Goal: Task Accomplishment & Management: Manage account settings

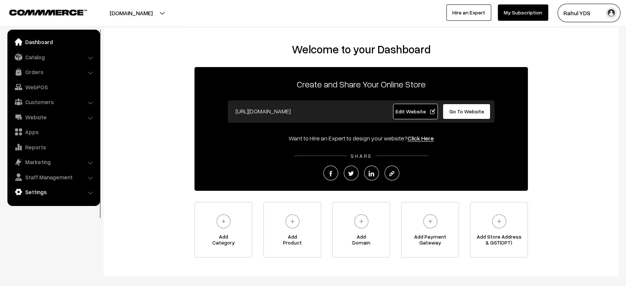
click at [39, 194] on link "Settings" at bounding box center [53, 191] width 88 height 13
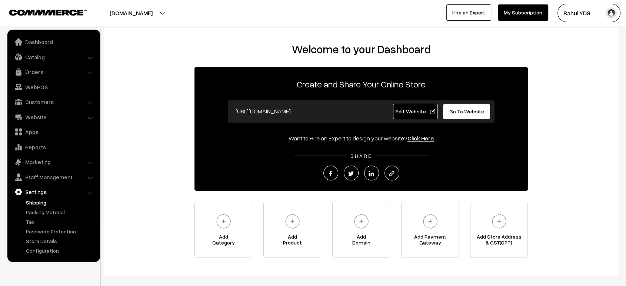
click at [44, 202] on link "Shipping" at bounding box center [60, 203] width 73 height 8
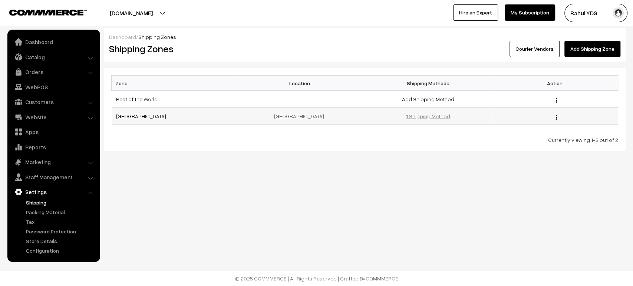
click at [431, 116] on link "1 Shipping Method" at bounding box center [428, 116] width 44 height 6
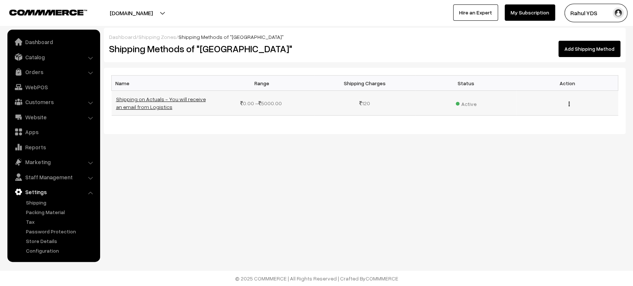
click at [152, 99] on link "Shipping on Actuals - You will receive an email from Logistics" at bounding box center [161, 103] width 90 height 14
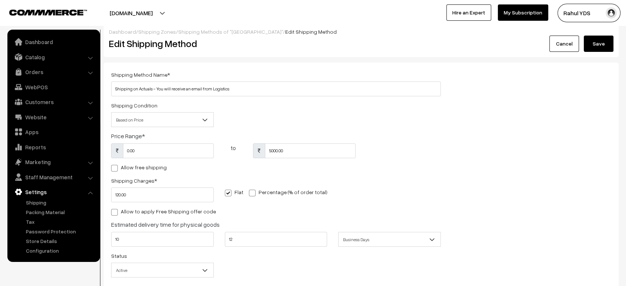
scroll to position [5, 0]
click at [160, 32] on link "Shipping Zones" at bounding box center [157, 32] width 38 height 6
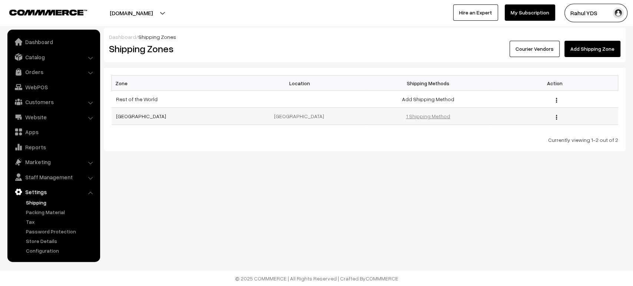
click at [431, 117] on link "1 Shipping Method" at bounding box center [428, 116] width 44 height 6
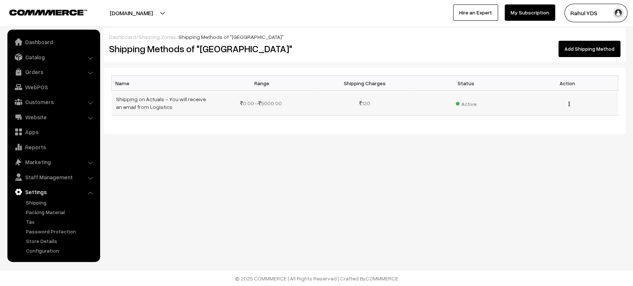
click at [568, 102] on img "button" at bounding box center [568, 104] width 1 height 5
click at [519, 114] on link "Edit" at bounding box center [535, 114] width 63 height 16
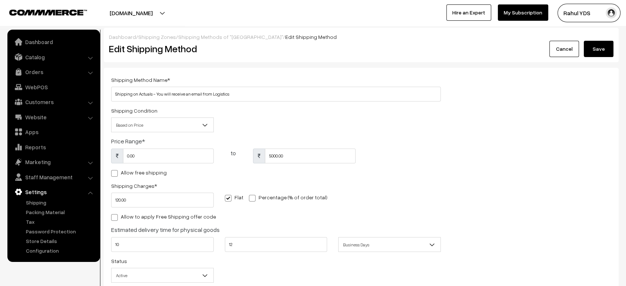
click at [154, 37] on link "Shipping Zones" at bounding box center [157, 37] width 38 height 6
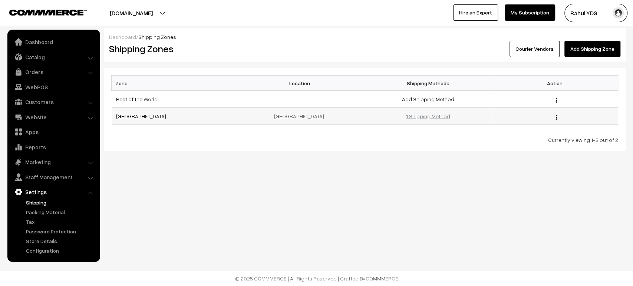
click at [426, 116] on link "1 Shipping Method" at bounding box center [428, 116] width 44 height 6
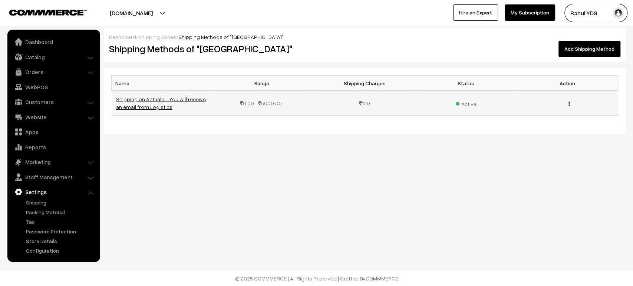
click at [142, 101] on link "Shipping on Actuals - You will receive an email from Logistics" at bounding box center [161, 103] width 90 height 14
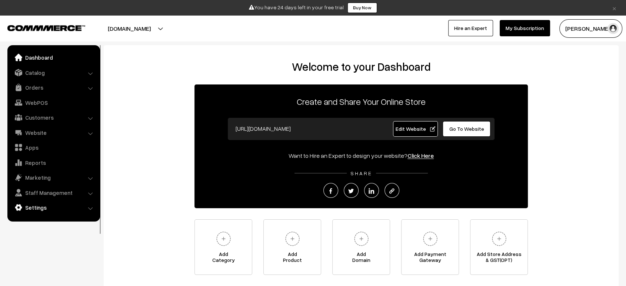
click at [36, 203] on link "Settings" at bounding box center [53, 207] width 88 height 13
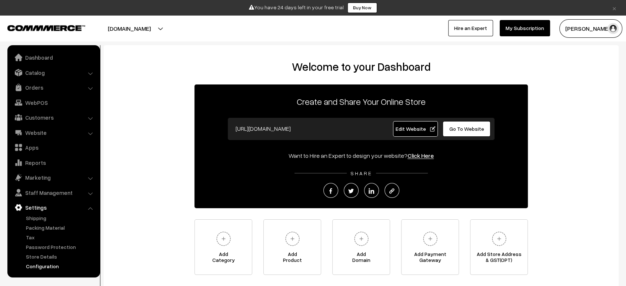
click at [49, 263] on link "Configuration" at bounding box center [60, 266] width 73 height 8
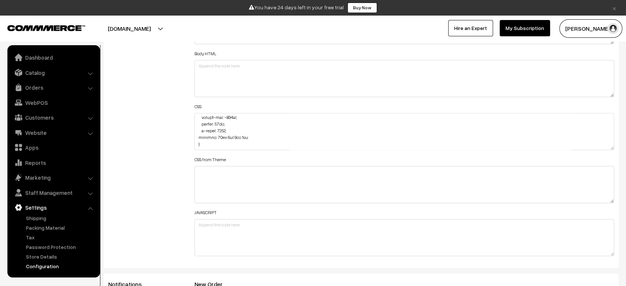
scroll to position [391, 0]
drag, startPoint x: 246, startPoint y: 140, endPoint x: 202, endPoint y: 146, distance: 44.5
click at [202, 146] on textarea at bounding box center [405, 131] width 420 height 37
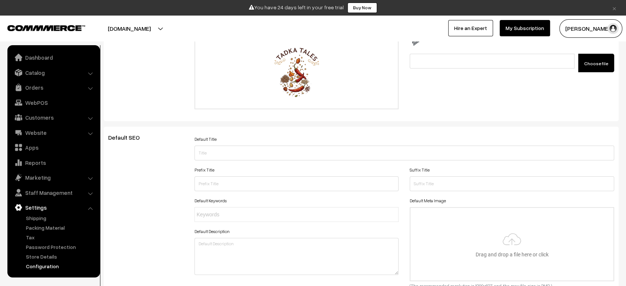
scroll to position [0, 0]
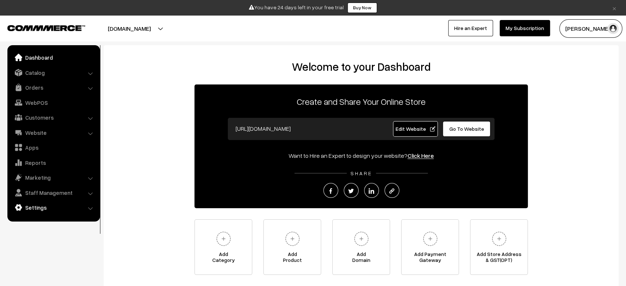
click at [56, 209] on link "Settings" at bounding box center [53, 207] width 88 height 13
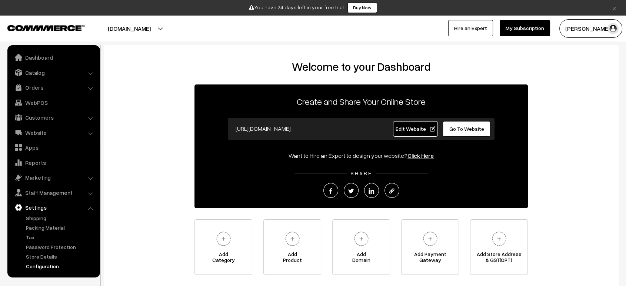
click at [42, 265] on link "Configuration" at bounding box center [60, 266] width 73 height 8
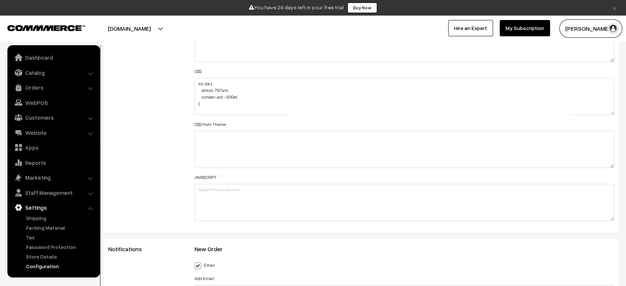
scroll to position [922, 0]
click at [196, 79] on textarea at bounding box center [405, 96] width 420 height 37
paste textarea "#productType1 .productCard { width: 71%; }"
type textarea "#productType1 .productCard { width: 71%; } img, svg { height: 170px; margin-top…"
click at [176, 93] on div "Additional HTML/JS/CSS" at bounding box center [146, 93] width 86 height 265
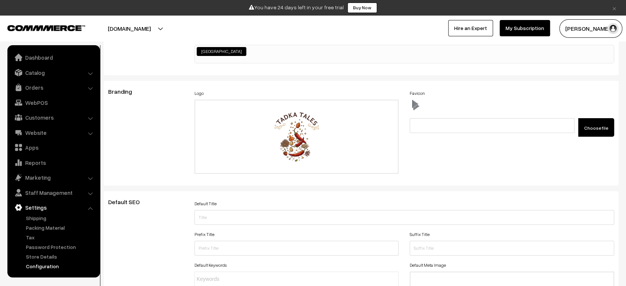
scroll to position [0, 0]
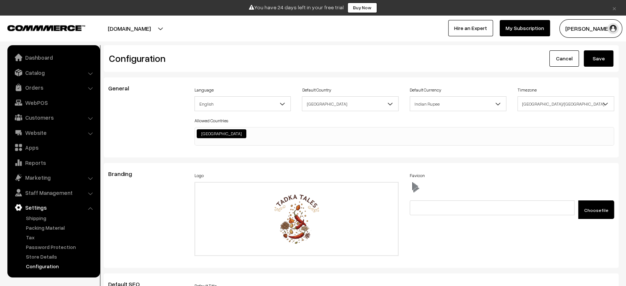
click at [597, 70] on div "Configuration Cancel Save" at bounding box center [361, 58] width 515 height 27
click at [598, 68] on div "Configuration Cancel Save" at bounding box center [361, 58] width 515 height 27
click at [599, 56] on button "Save" at bounding box center [599, 58] width 30 height 16
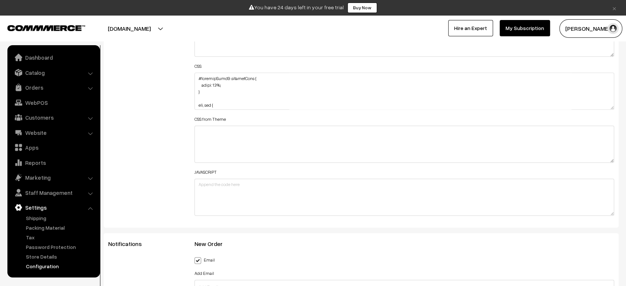
scroll to position [928, 0]
click at [204, 95] on textarea at bounding box center [405, 90] width 420 height 37
paste textarea ".product-component .oc-grid .productCard>div a { flex: 1 1; background: transpa…"
drag, startPoint x: 222, startPoint y: 91, endPoint x: 195, endPoint y: 94, distance: 27.6
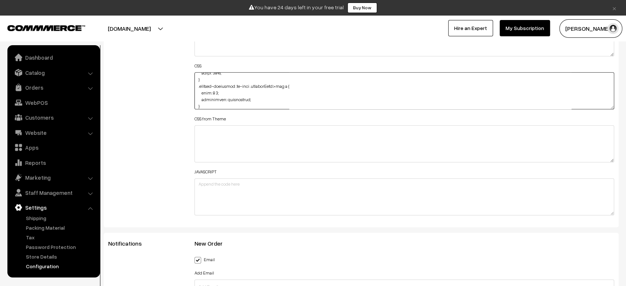
click at [195, 94] on textarea at bounding box center [405, 90] width 420 height 37
type textarea "#productType1 .productCard { width: 71%; } .product-component .oc-grid .product…"
click at [166, 108] on div "Additional HTML/JS/CSS" at bounding box center [146, 87] width 86 height 265
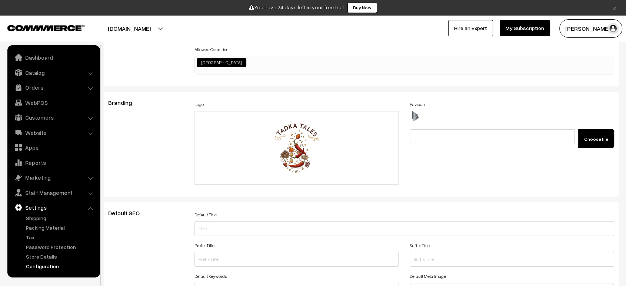
scroll to position [0, 0]
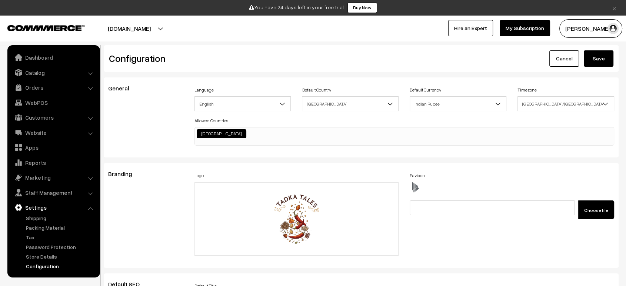
click at [605, 59] on button "Save" at bounding box center [599, 58] width 30 height 16
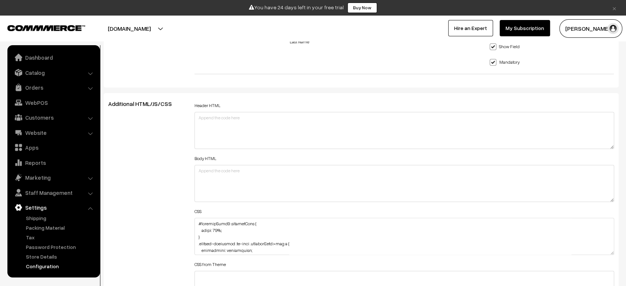
scroll to position [783, 0]
click at [193, 221] on div "Header HTML Body HTML CSS CSS from Theme JAVASCRIPT" at bounding box center [404, 231] width 431 height 265
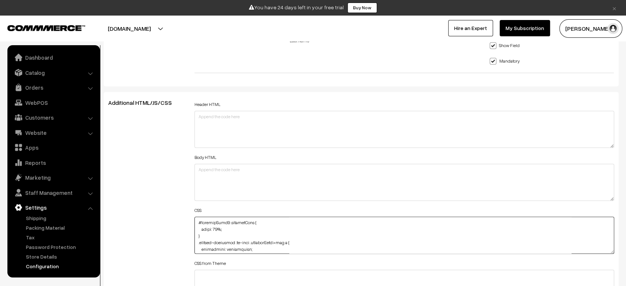
click at [200, 219] on textarea at bounding box center [405, 235] width 420 height 37
paste textarea "#productType1 #productImg Specificity: (2,0,0) { background-color: transparent;…"
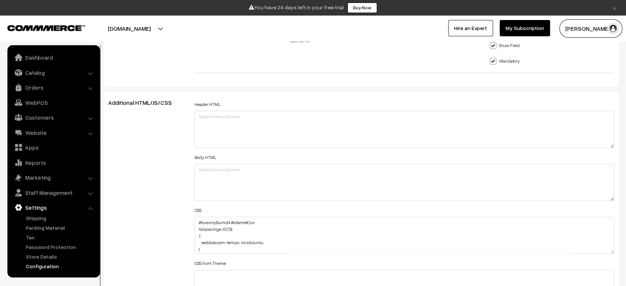
click at [147, 206] on div "Additional HTML/JS/CSS" at bounding box center [146, 231] width 86 height 265
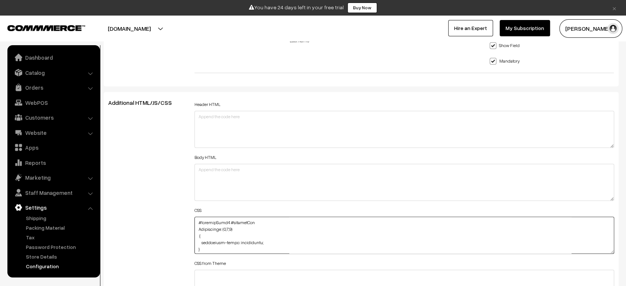
click at [233, 231] on textarea at bounding box center [405, 235] width 420 height 37
click at [237, 226] on textarea at bounding box center [405, 235] width 420 height 37
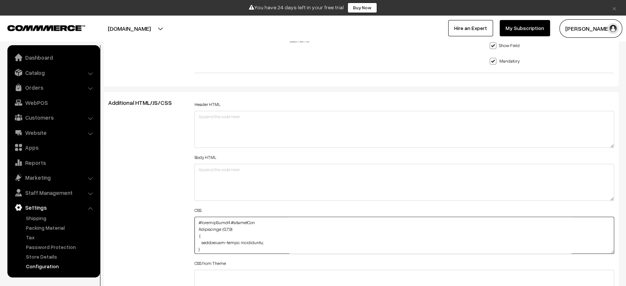
click at [237, 226] on textarea at bounding box center [405, 235] width 420 height 37
drag, startPoint x: 237, startPoint y: 226, endPoint x: 195, endPoint y: 225, distance: 42.6
click at [195, 225] on textarea at bounding box center [405, 235] width 420 height 37
type textarea "#productType1 #productImg { background-color: transparent; } #productType1 .pro…"
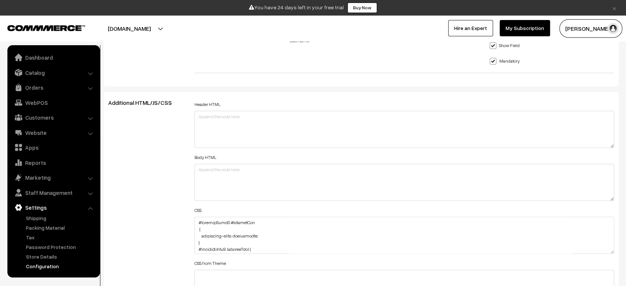
click at [179, 205] on div "Additional HTML/JS/CSS" at bounding box center [146, 231] width 86 height 265
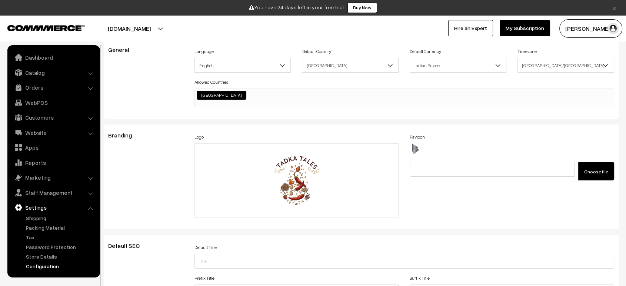
scroll to position [0, 0]
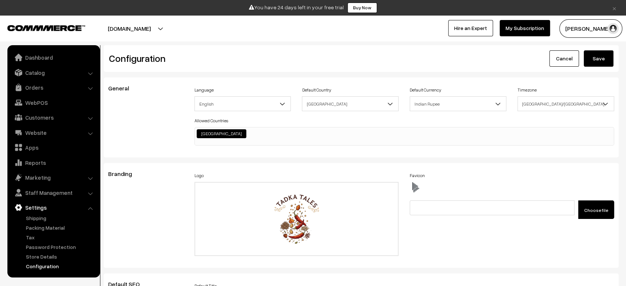
click at [599, 57] on button "Save" at bounding box center [599, 58] width 30 height 16
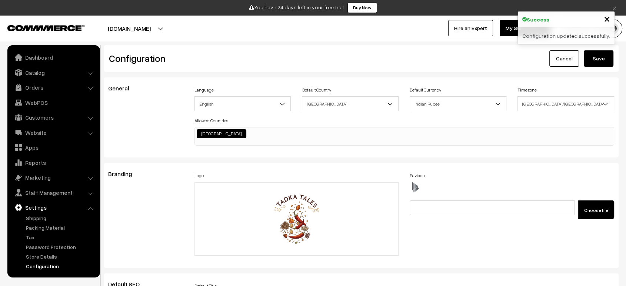
scroll to position [596, 0]
